Goal: Task Accomplishment & Management: Use online tool/utility

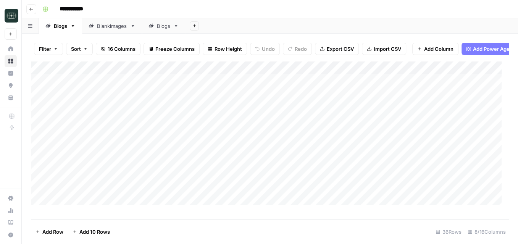
click at [107, 28] on div "Blankimages" at bounding box center [112, 26] width 30 height 8
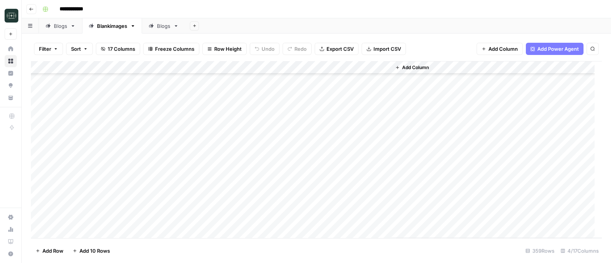
scroll to position [4508, 0]
click at [72, 233] on div "Add Column" at bounding box center [316, 149] width 571 height 177
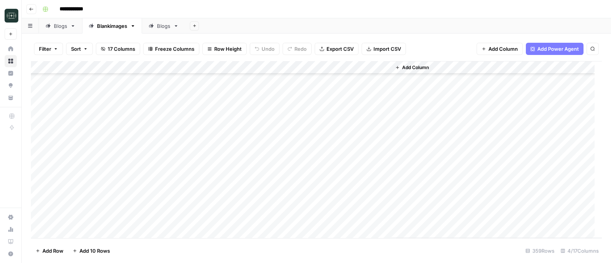
click at [72, 233] on div "Add Column" at bounding box center [316, 149] width 571 height 177
click at [76, 233] on div "Add Column" at bounding box center [316, 149] width 571 height 177
click at [78, 231] on div "Add Column" at bounding box center [316, 149] width 571 height 177
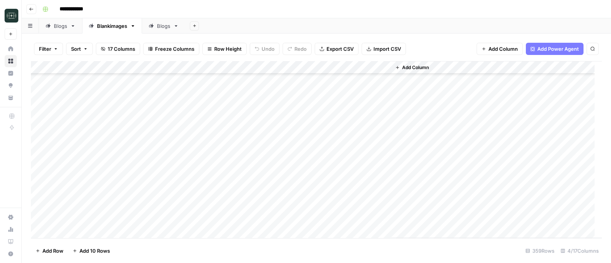
click at [82, 231] on div "Add Column" at bounding box center [316, 149] width 571 height 177
click at [89, 231] on div "Add Column" at bounding box center [316, 149] width 571 height 177
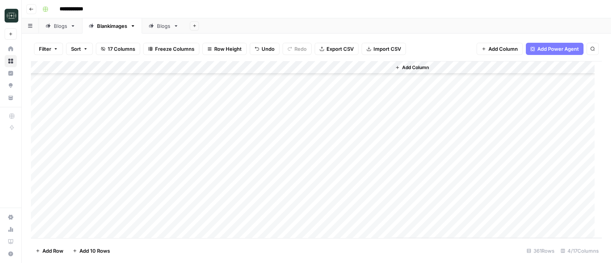
scroll to position [4473, 0]
click at [214, 116] on div "Add Column" at bounding box center [316, 149] width 571 height 177
click at [216, 126] on div "Add Column" at bounding box center [316, 149] width 571 height 177
click at [214, 134] on div "Add Column" at bounding box center [316, 149] width 571 height 177
click at [277, 121] on div "Add Column" at bounding box center [316, 149] width 571 height 177
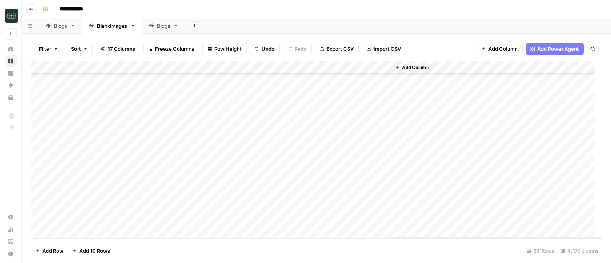
click at [282, 135] on div "Add Column" at bounding box center [316, 149] width 571 height 177
click at [287, 123] on div "Add Column" at bounding box center [316, 149] width 571 height 177
click at [205, 137] on div "Add Column" at bounding box center [316, 149] width 571 height 177
click at [295, 141] on div "Add Column" at bounding box center [316, 149] width 571 height 177
click at [284, 135] on div "Add Column" at bounding box center [316, 149] width 571 height 177
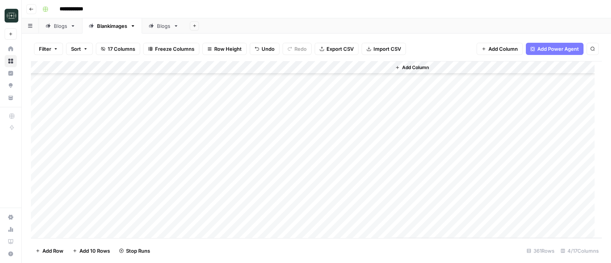
click at [289, 136] on div "Add Column" at bounding box center [316, 149] width 571 height 177
click at [222, 190] on div "Add Column" at bounding box center [316, 149] width 571 height 177
click at [286, 189] on div "Add Column" at bounding box center [316, 149] width 571 height 177
click at [227, 201] on div "Add Column" at bounding box center [316, 149] width 571 height 177
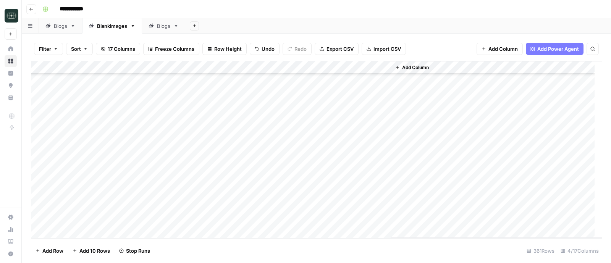
click at [224, 215] on div "Add Column" at bounding box center [316, 149] width 571 height 177
click at [230, 143] on div "Add Column" at bounding box center [316, 149] width 571 height 177
type textarea "**********"
click at [222, 176] on div "Add Column" at bounding box center [316, 149] width 571 height 177
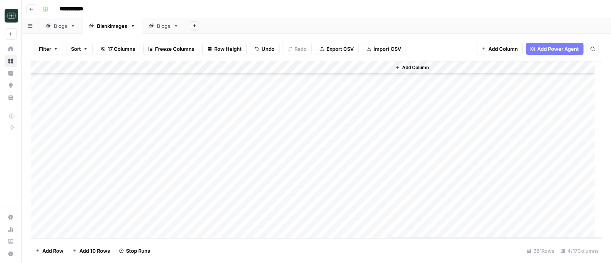
click at [285, 130] on div "Add Column" at bounding box center [316, 149] width 571 height 177
click at [288, 141] on div "Add Column" at bounding box center [316, 149] width 571 height 177
click at [223, 160] on div "Add Column" at bounding box center [316, 149] width 571 height 177
click at [351, 178] on div "Add Column" at bounding box center [316, 149] width 571 height 177
click at [234, 155] on div "Add Column" at bounding box center [316, 149] width 571 height 177
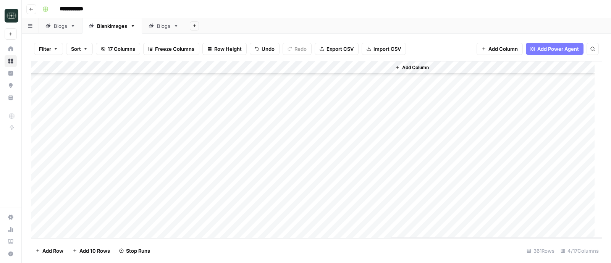
click at [332, 154] on div "Add Column" at bounding box center [316, 149] width 571 height 177
click at [286, 157] on div "Add Column" at bounding box center [316, 149] width 571 height 177
click at [285, 131] on div "Add Column" at bounding box center [316, 149] width 571 height 177
